Goal: Task Accomplishment & Management: Manage account settings

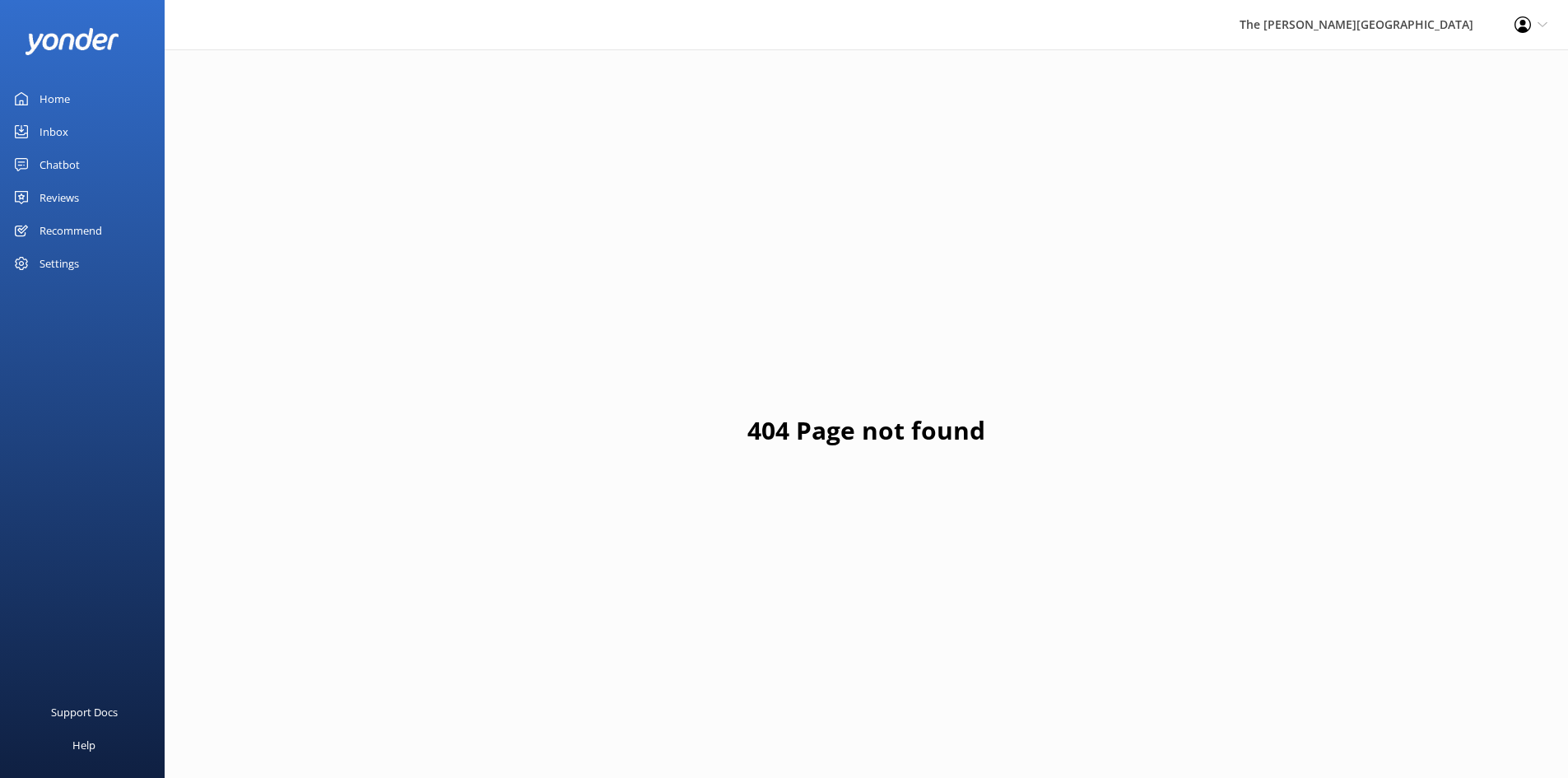
click at [86, 102] on link "Home" at bounding box center [82, 99] width 165 height 33
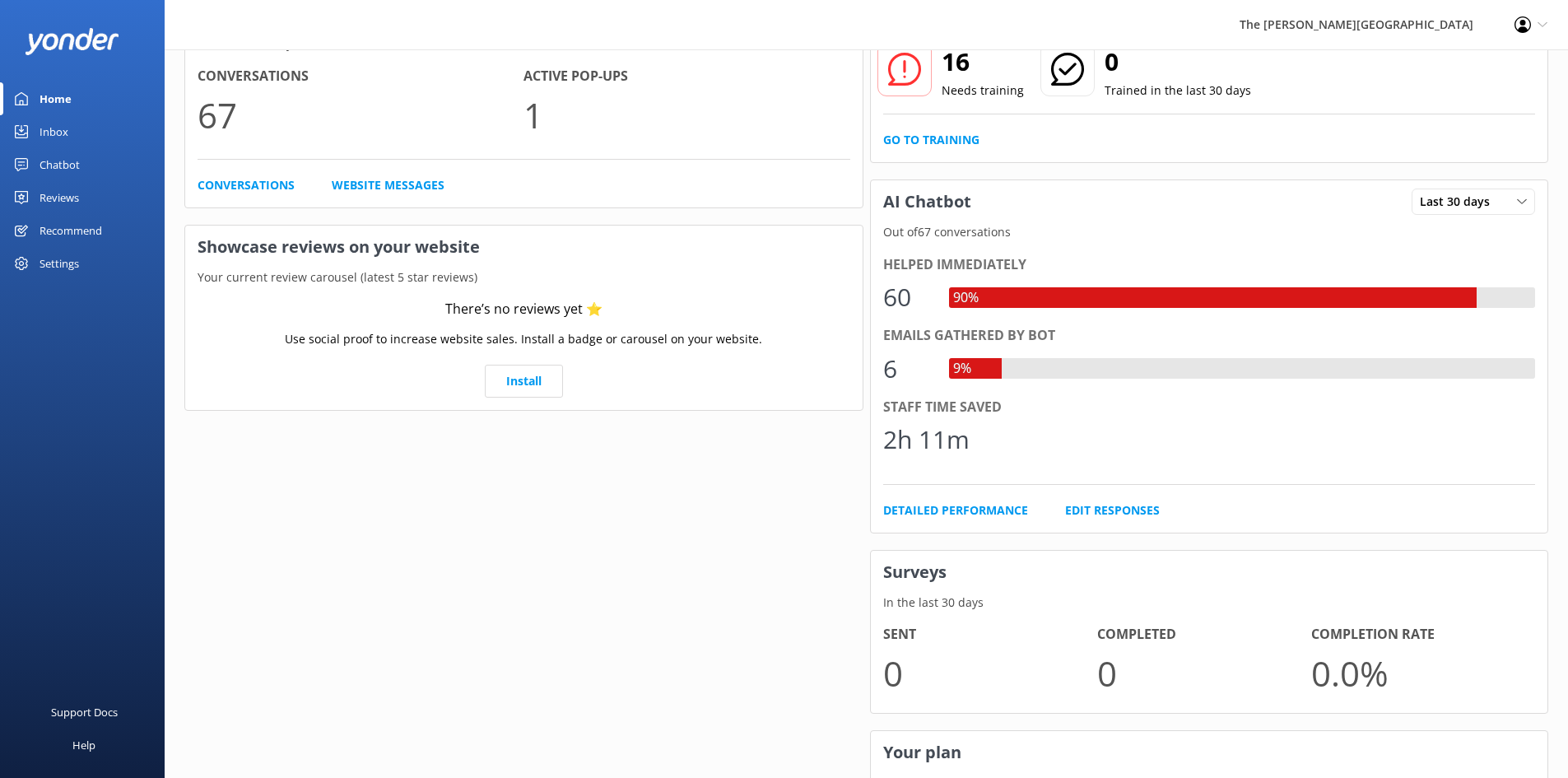
scroll to position [165, 0]
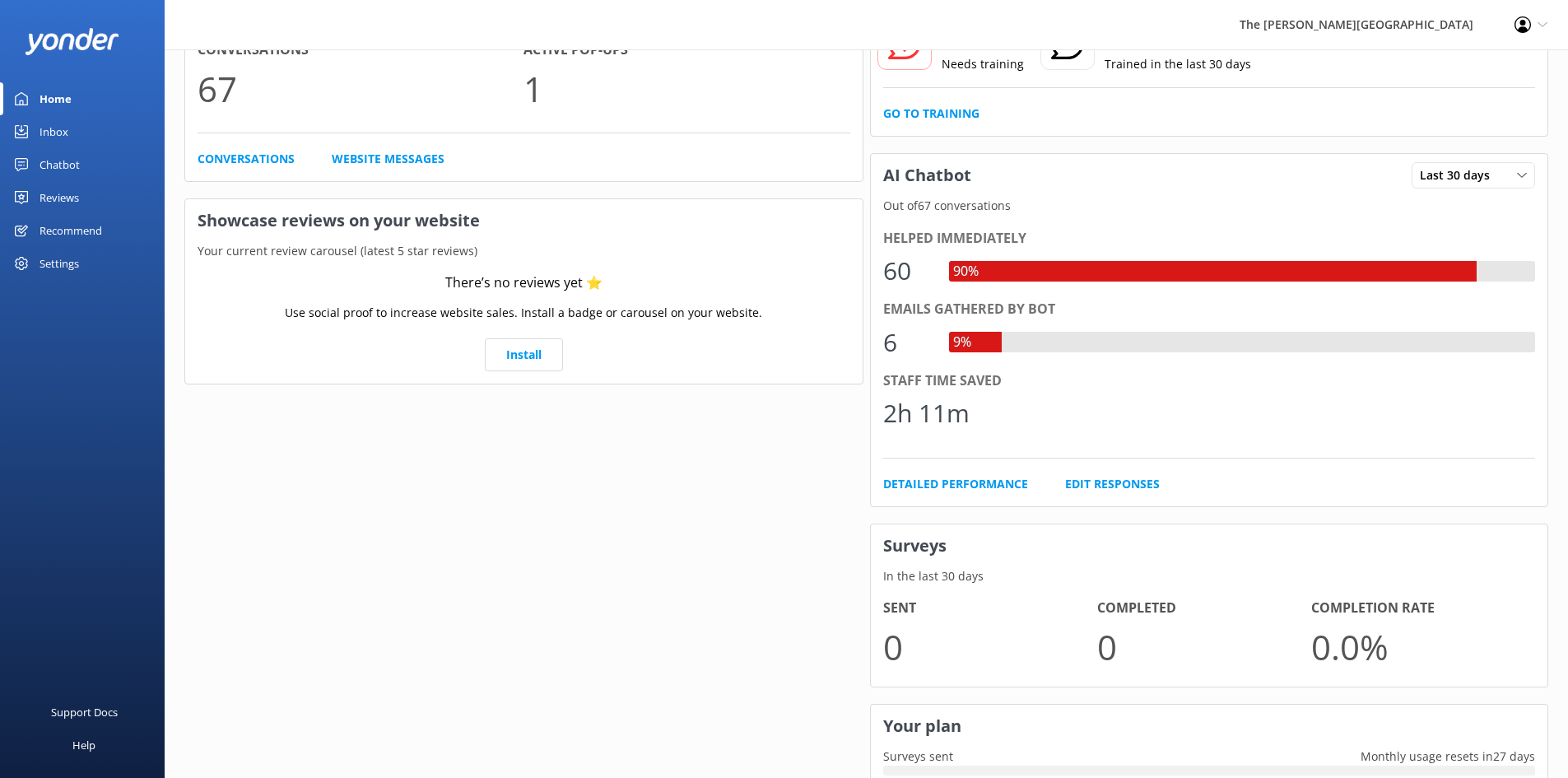
click at [59, 124] on div "Inbox" at bounding box center [54, 132] width 29 height 33
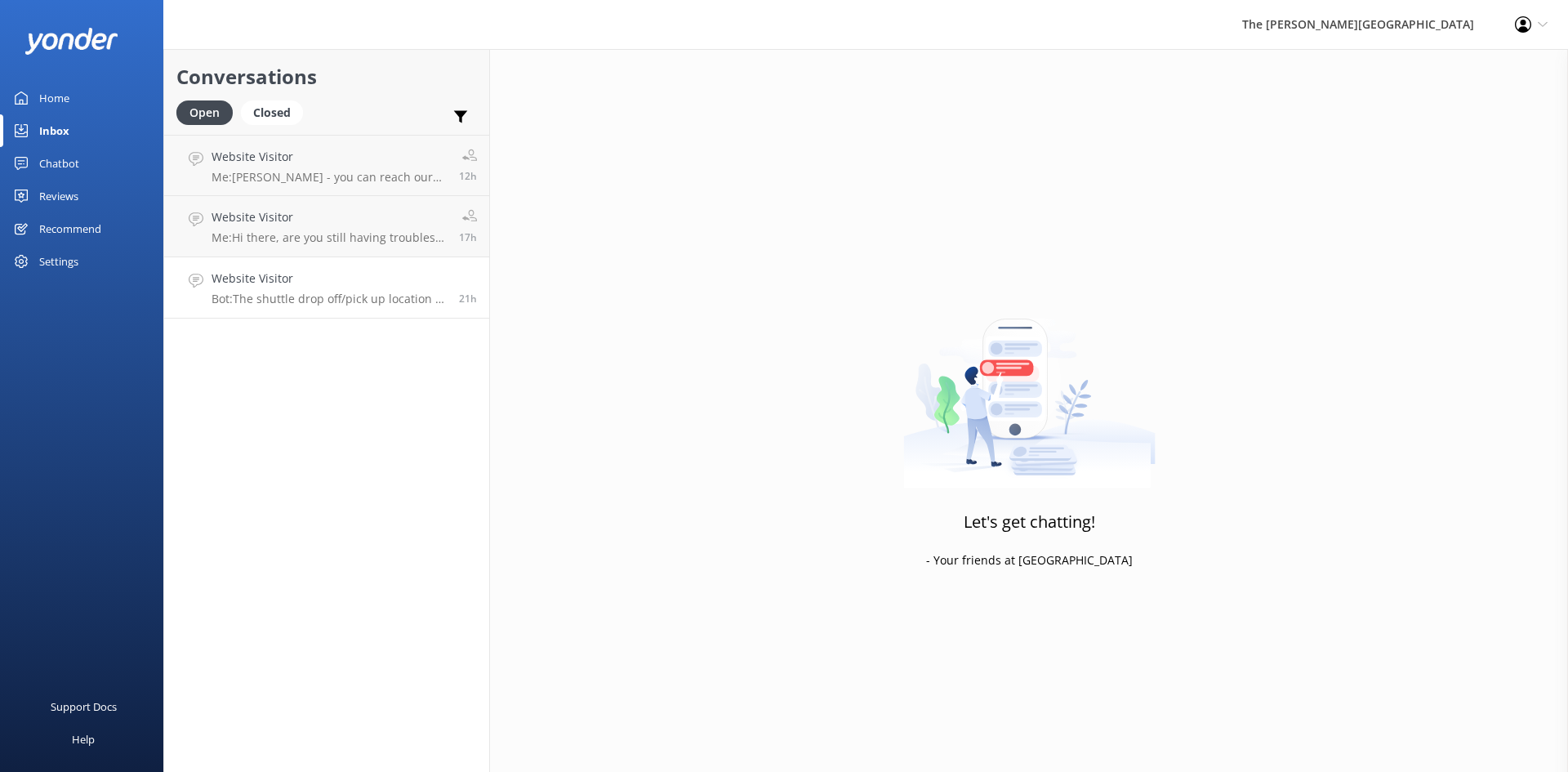
click at [285, 292] on p "Bot: The shuttle drop off/pick up location in the [GEOGRAPHIC_DATA] is outside …" at bounding box center [328, 298] width 235 height 15
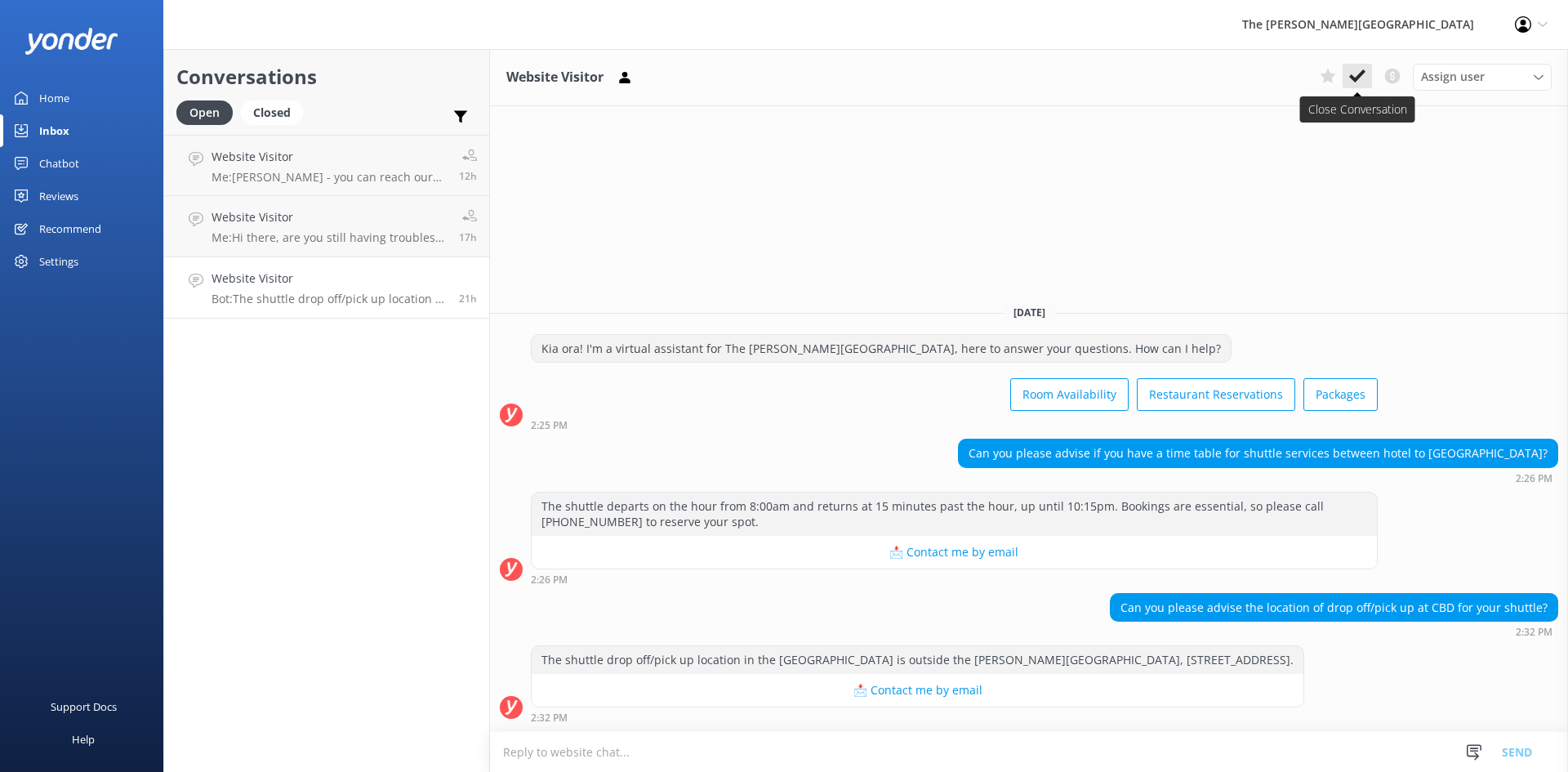
click at [1357, 74] on icon at bounding box center [1357, 76] width 16 height 16
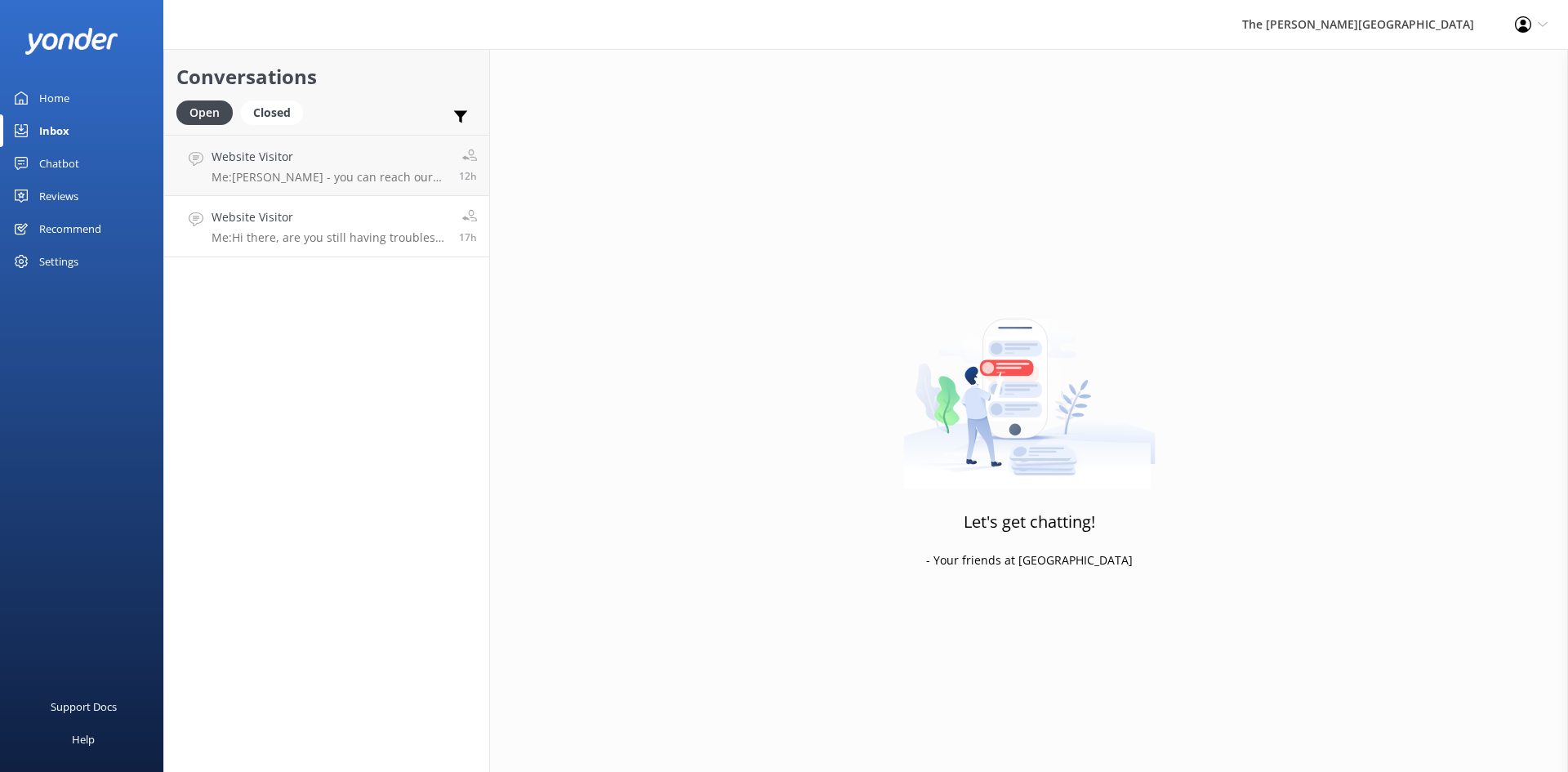
click at [355, 237] on p "Me: Hi there, are you still having troubles with booking our restaurant? We are…" at bounding box center [328, 237] width 235 height 15
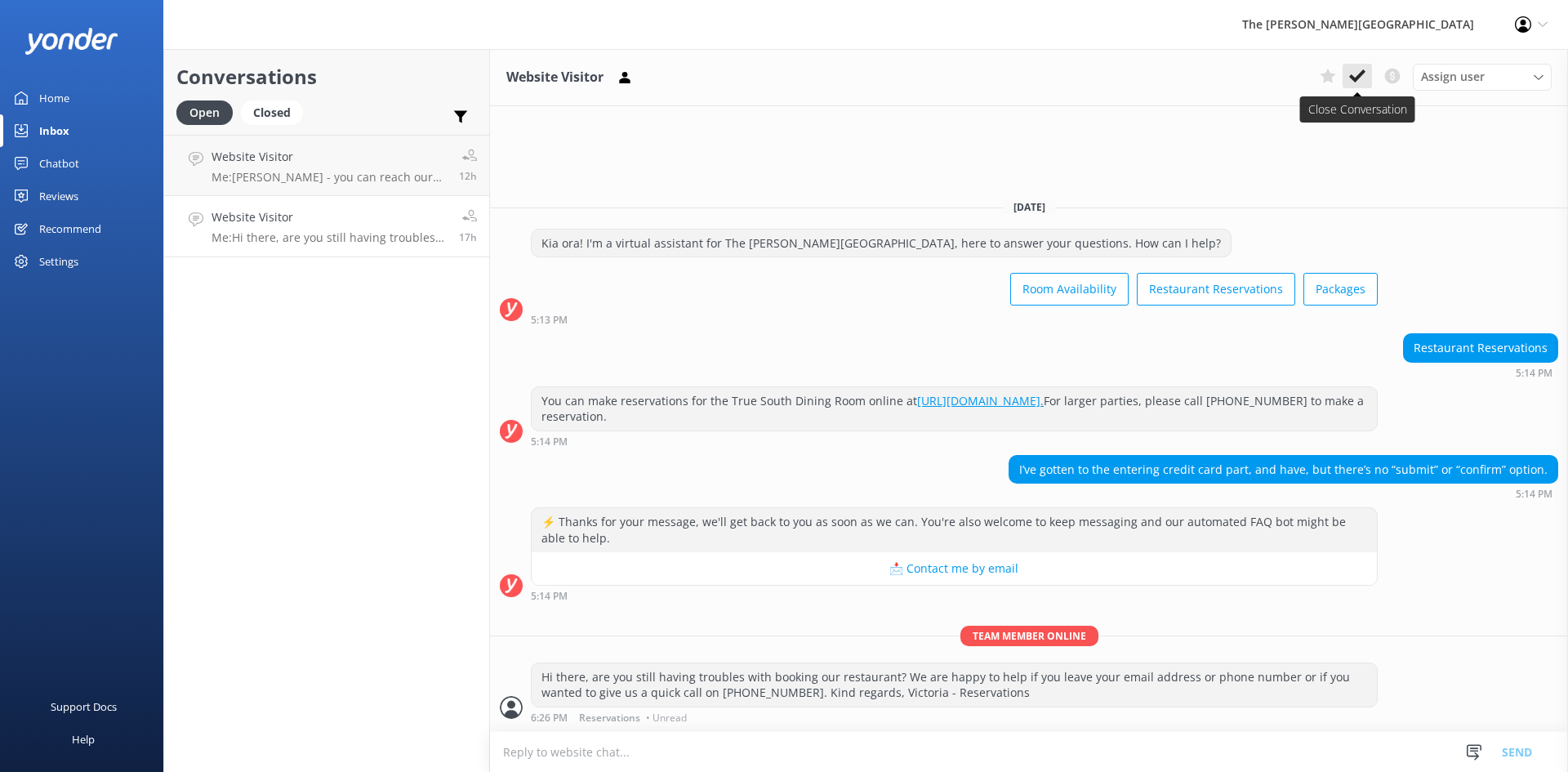
click at [1360, 66] on button at bounding box center [1358, 76] width 29 height 24
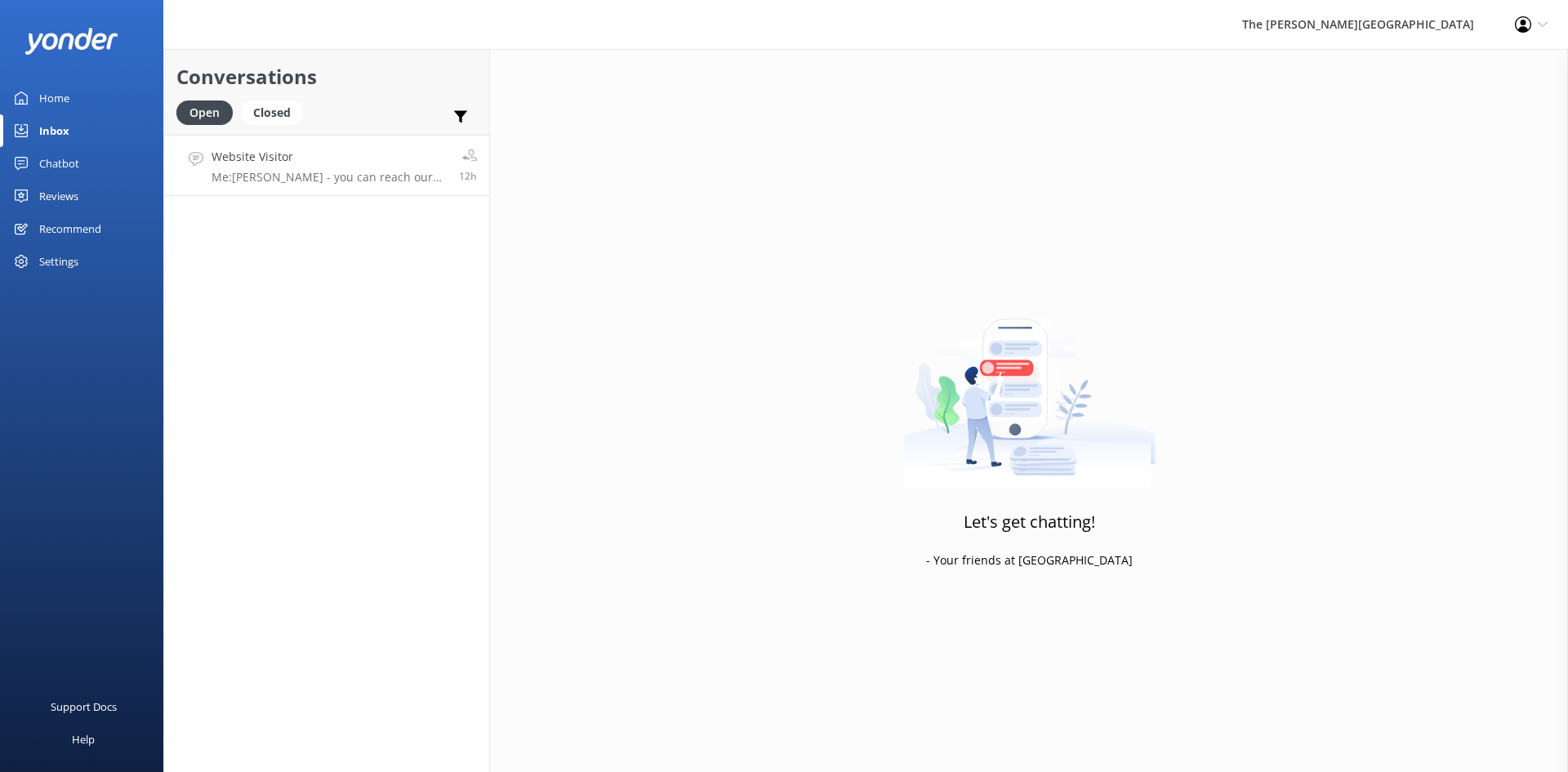
click at [282, 179] on p "Me: [PERSON_NAME] - you can reach our team via WhatsApp on [PHONE_NUMBER]" at bounding box center [328, 176] width 235 height 15
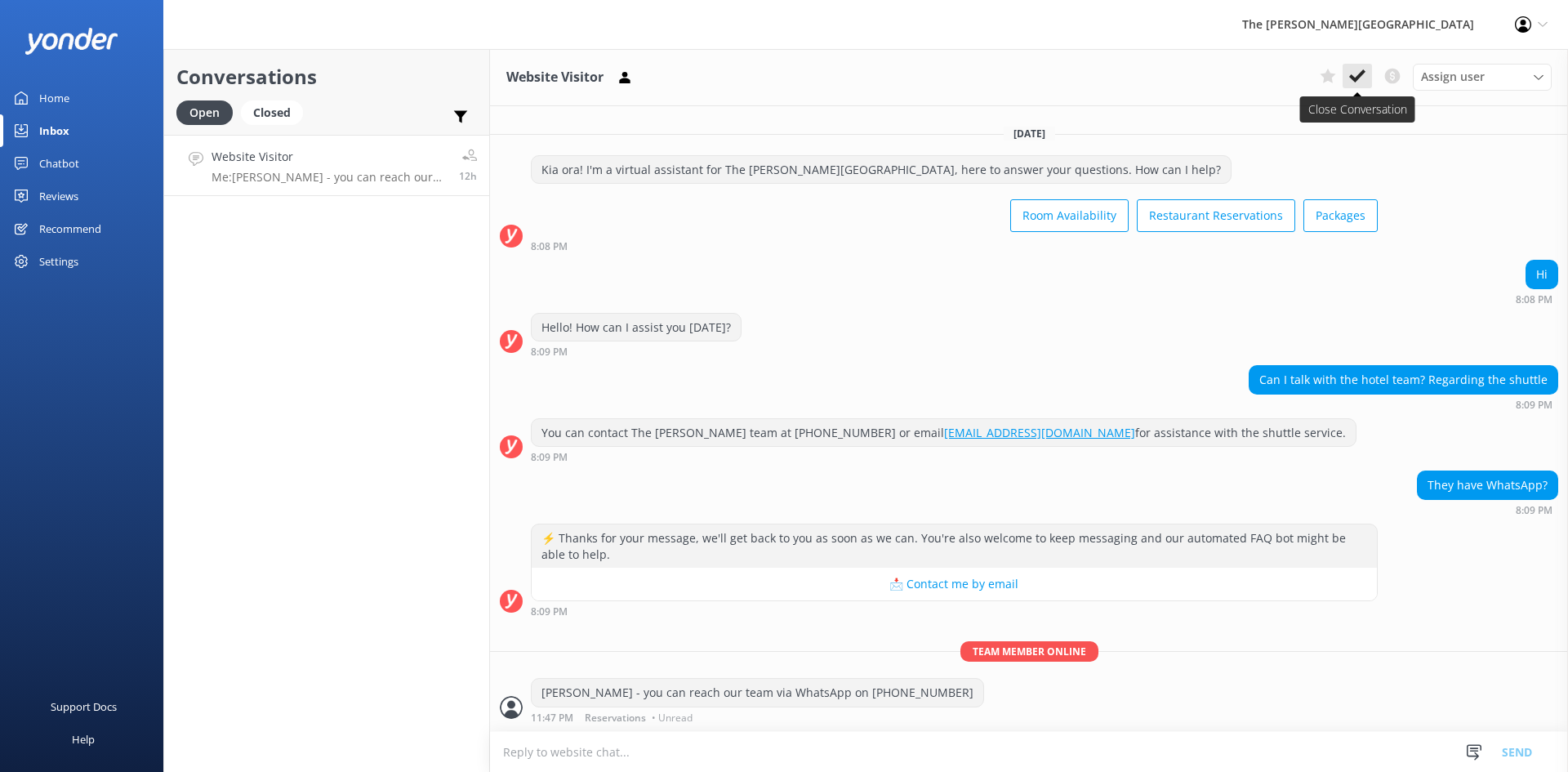
click at [1359, 72] on icon at bounding box center [1357, 76] width 16 height 16
